Goal: Find specific page/section: Find specific page/section

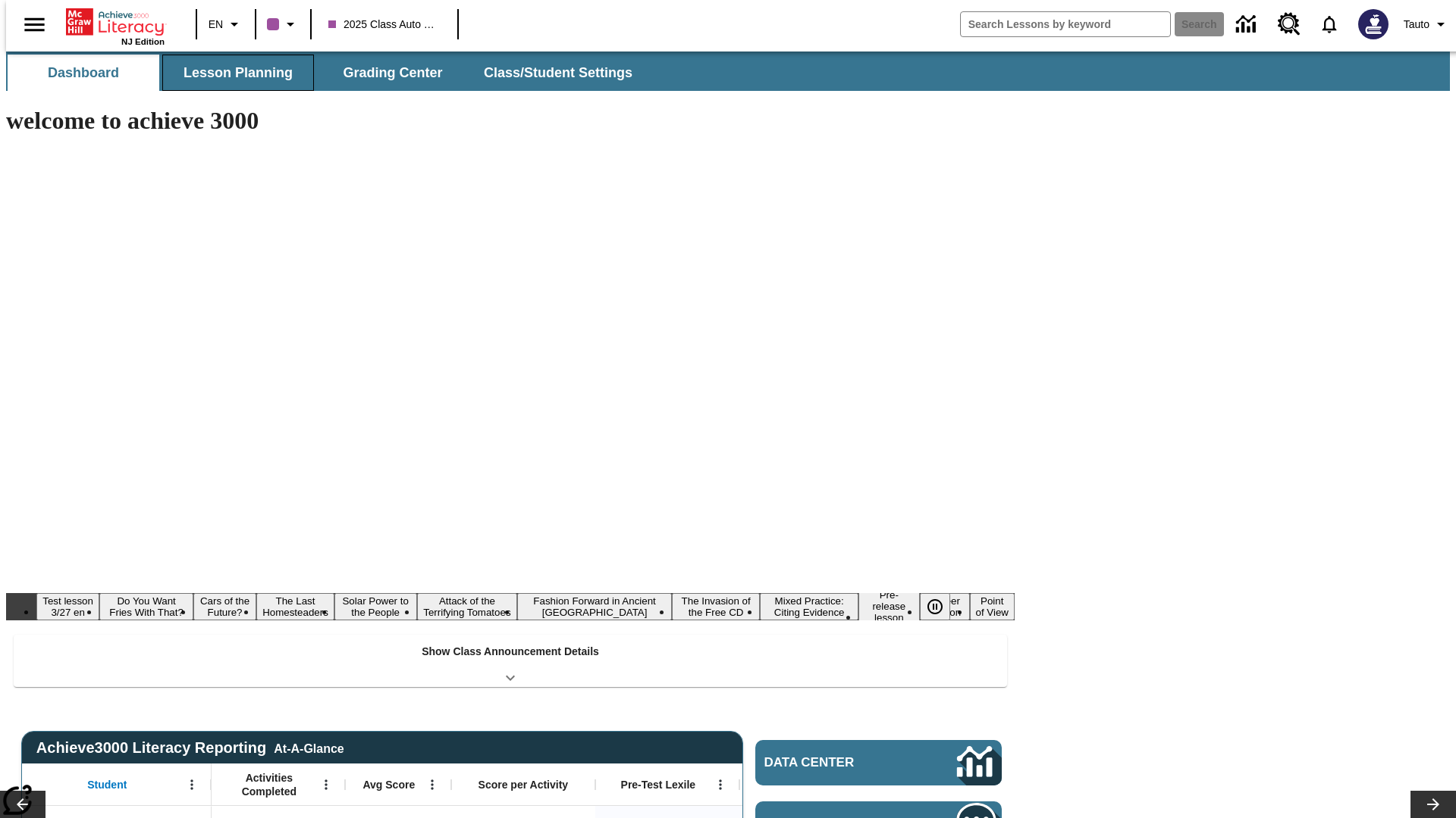
click at [232, 72] on span "Lesson Planning" at bounding box center [238, 73] width 109 height 18
